Goal: Navigation & Orientation: Find specific page/section

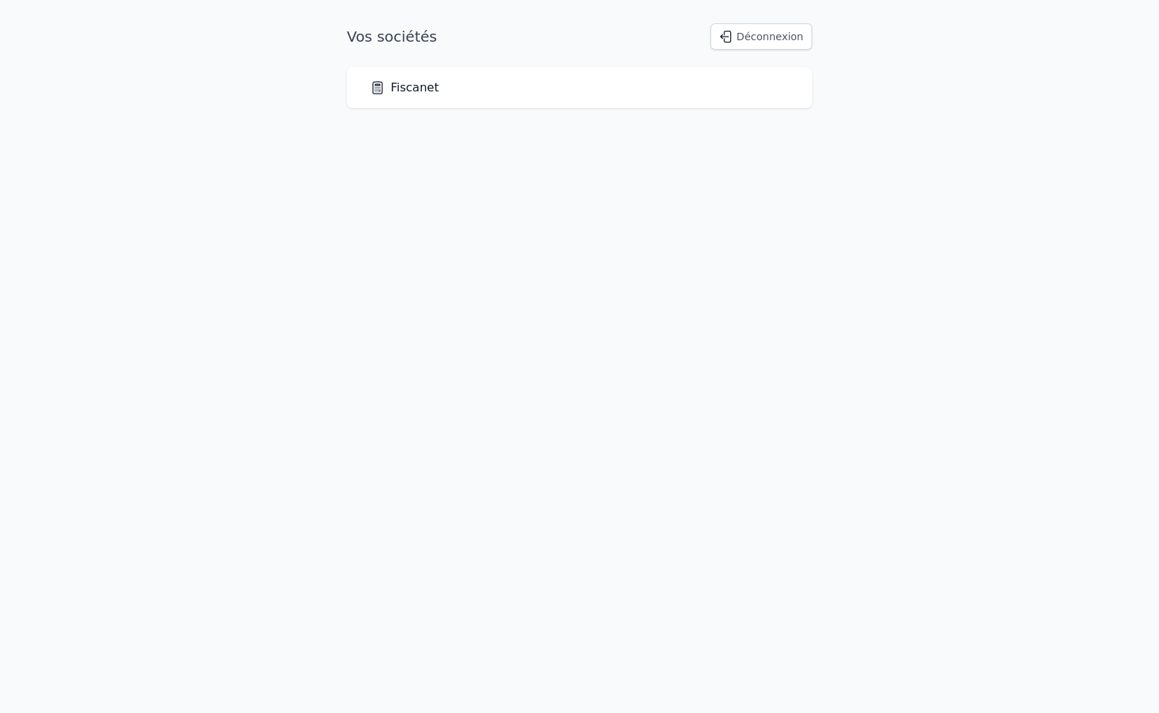
click at [391, 107] on div "Fiscanet" at bounding box center [579, 87] width 465 height 41
click at [402, 91] on link "Fiscanet" at bounding box center [404, 88] width 69 height 18
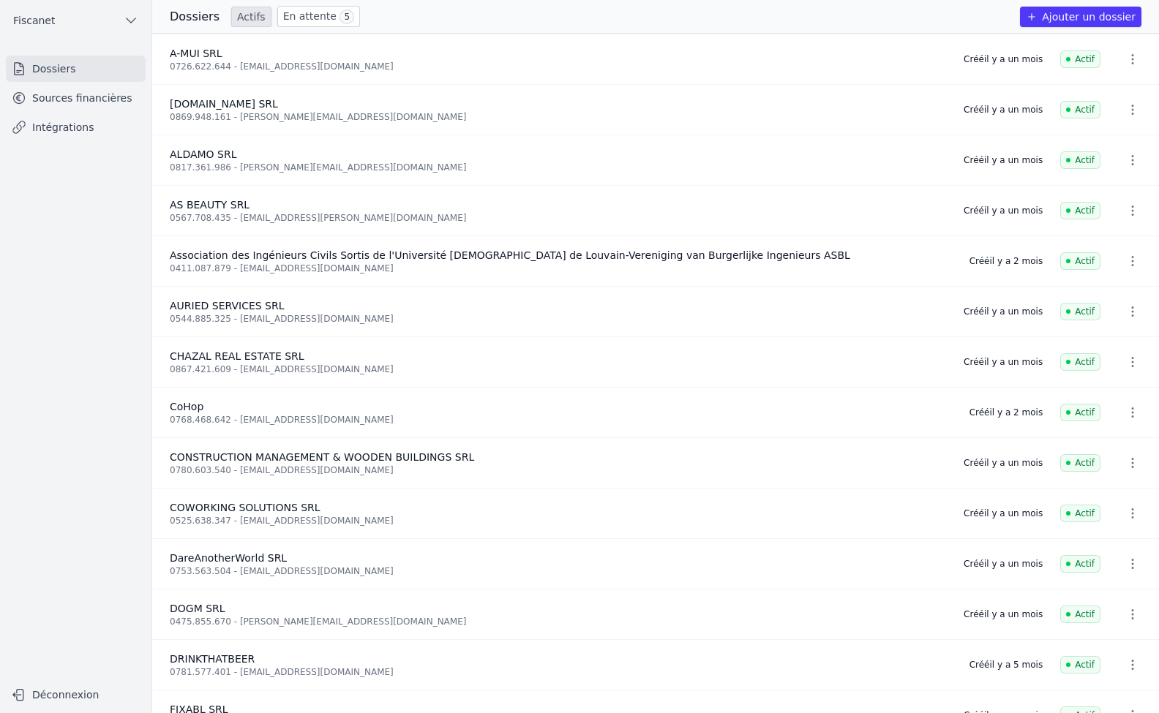
click at [78, 107] on link "Sources financières" at bounding box center [76, 98] width 140 height 26
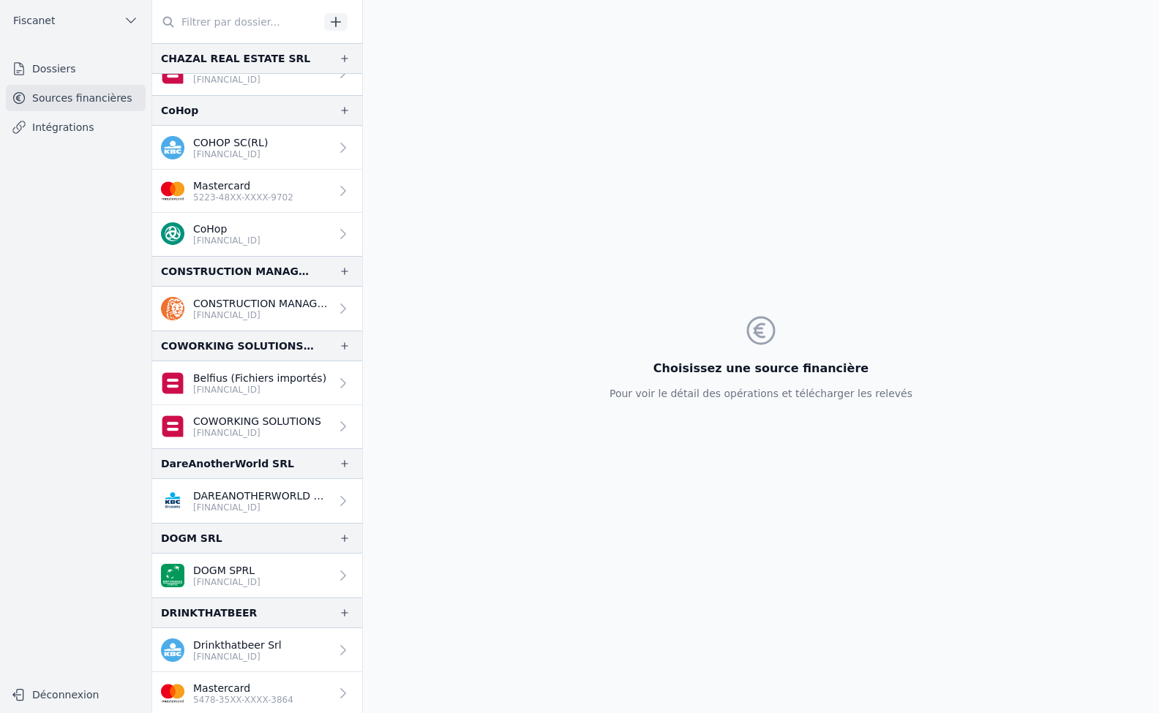
scroll to position [585, 0]
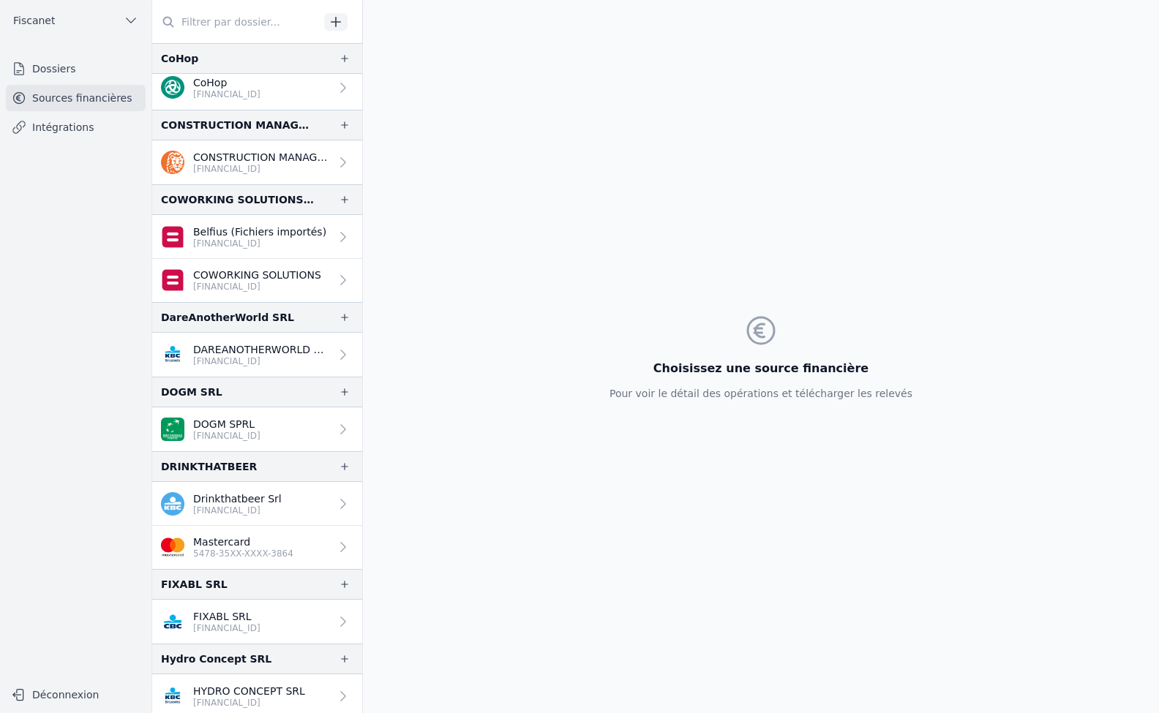
click at [246, 500] on p "Drinkthatbeer Srl" at bounding box center [237, 499] width 89 height 15
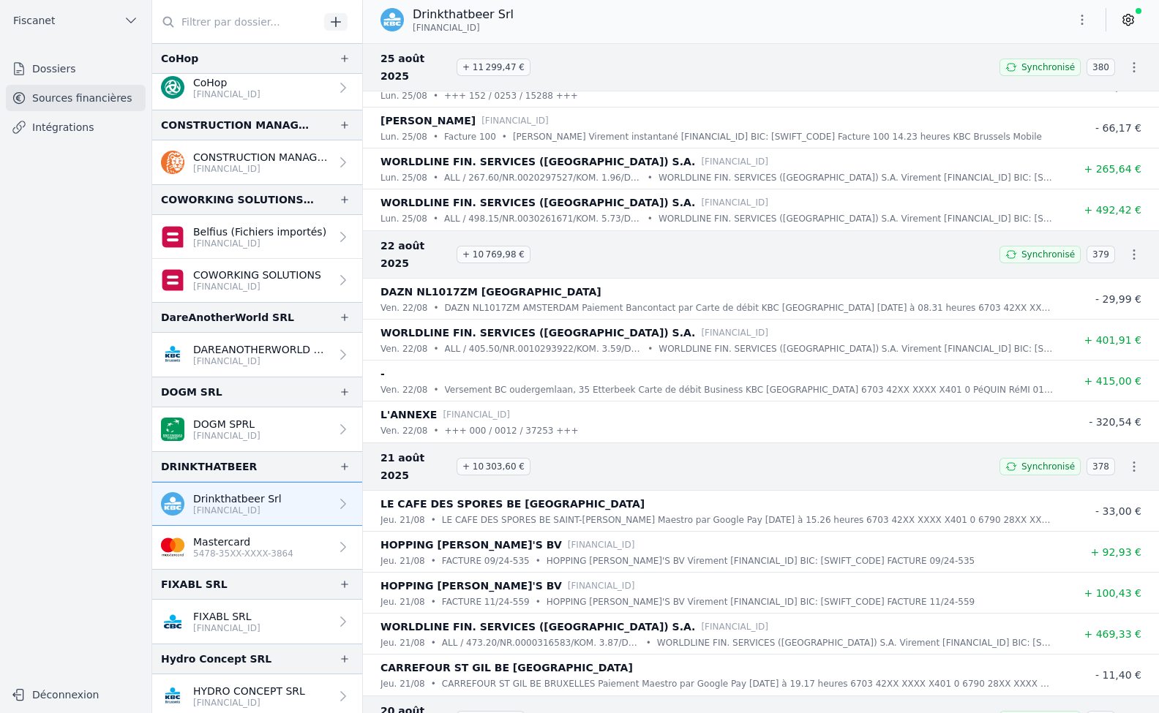
scroll to position [2707, 0]
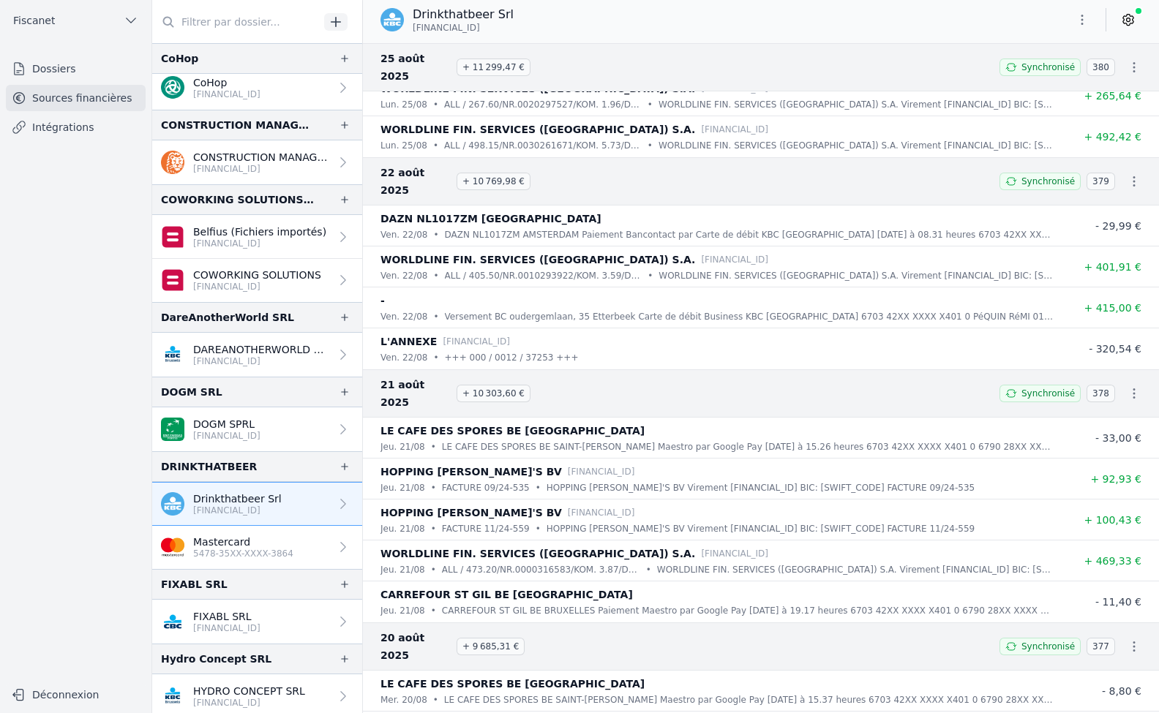
click at [803, 309] on p "Versement BC oudergemlaan, 35 Etterbeek Carte de débit Business KBC [GEOGRAPHIC…" at bounding box center [749, 316] width 609 height 15
click at [676, 328] on li "L'ANNEXE [FINANCIAL_ID] ven. 22/08 • +++ 000 / 0012 / 37253 +++ - 320,54 €" at bounding box center [761, 348] width 796 height 41
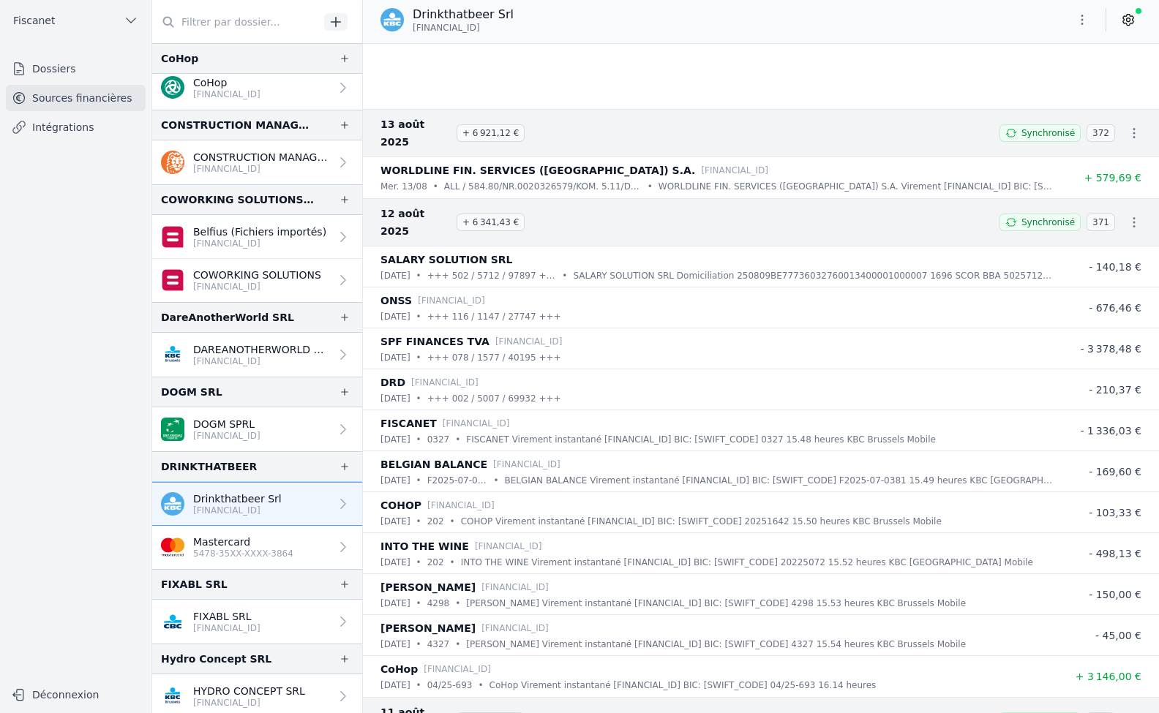
scroll to position [4243, 0]
